Goal: Check status: Check status

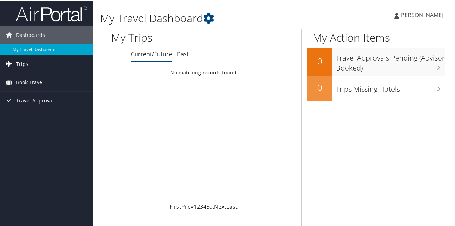
click at [21, 60] on span "Trips" at bounding box center [22, 63] width 12 height 18
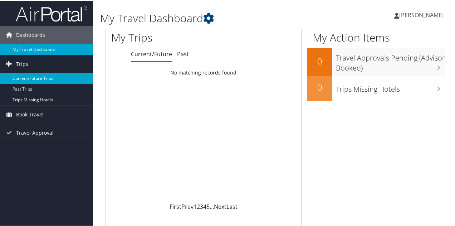
click at [26, 74] on link "Current/Future Trips" at bounding box center [46, 77] width 93 height 11
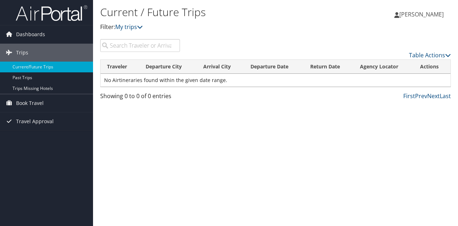
click at [116, 45] on input "search" at bounding box center [140, 45] width 80 height 13
type input "united"
drag, startPoint x: 131, startPoint y: 45, endPoint x: 108, endPoint y: 45, distance: 22.5
click at [108, 45] on input "united" at bounding box center [140, 45] width 80 height 13
click at [35, 35] on span "Dashboards" at bounding box center [30, 34] width 29 height 18
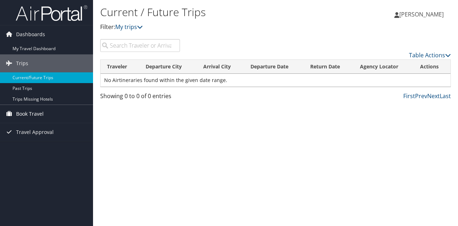
click at [34, 110] on span "Book Travel" at bounding box center [30, 114] width 28 height 18
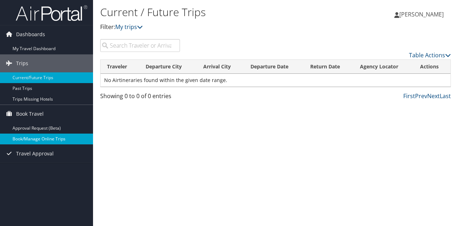
click at [45, 137] on link "Book/Manage Online Trips" at bounding box center [46, 138] width 93 height 11
